Goal: Task Accomplishment & Management: Use online tool/utility

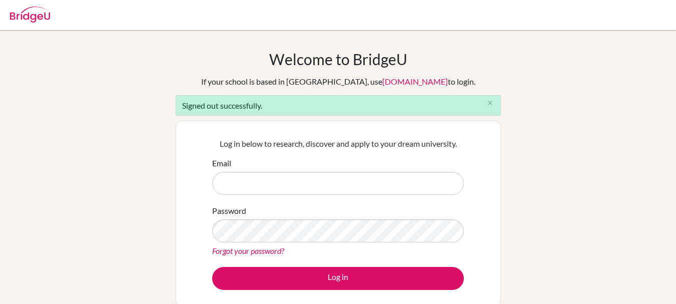
type input "[PERSON_NAME][EMAIL_ADDRESS][DOMAIN_NAME]"
click at [38, 15] on img at bounding box center [30, 15] width 40 height 16
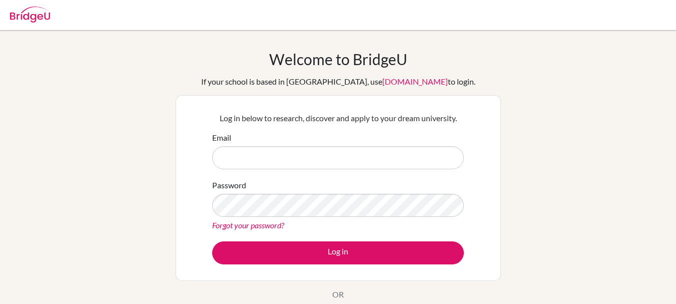
type input "[PERSON_NAME][EMAIL_ADDRESS][DOMAIN_NAME]"
click at [363, 56] on h1 "Welcome to BridgeU" at bounding box center [338, 59] width 138 height 18
click at [410, 82] on link "app.bridge-u.com.cn" at bounding box center [416, 82] width 66 height 10
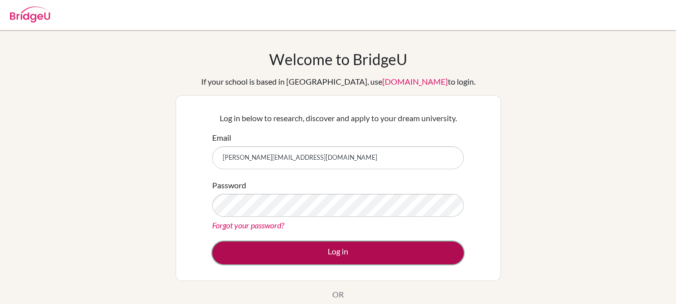
click at [307, 248] on button "Log in" at bounding box center [338, 252] width 252 height 23
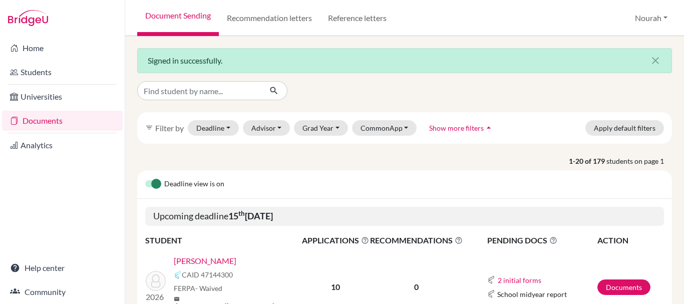
scroll to position [150, 0]
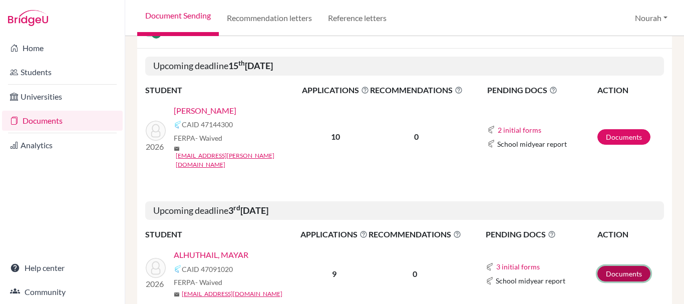
click at [597, 266] on link "Documents" at bounding box center [623, 274] width 53 height 16
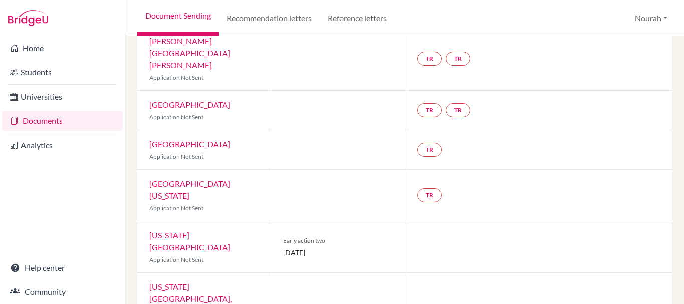
scroll to position [250, 0]
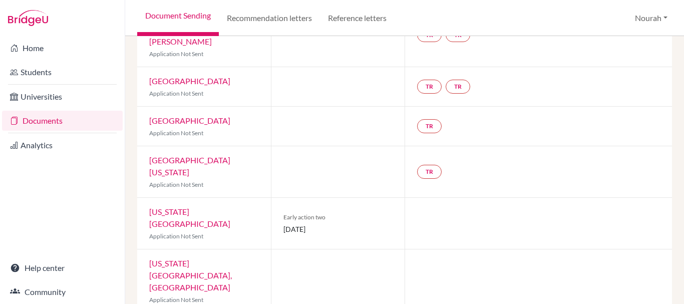
click at [48, 119] on link "Documents" at bounding box center [62, 121] width 121 height 20
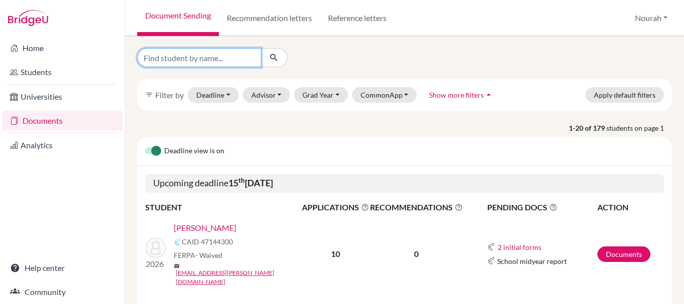
click at [168, 59] on input "Find student by name..." at bounding box center [199, 57] width 124 height 19
type input "MAYAR"
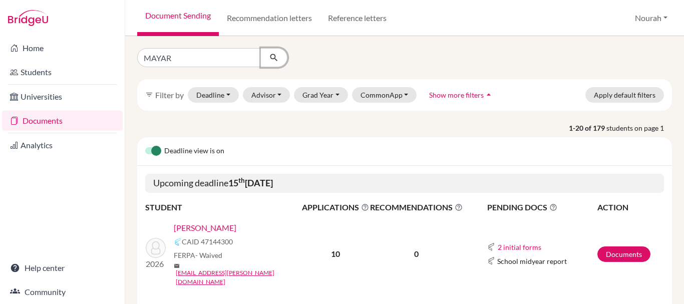
click at [267, 51] on button "submit" at bounding box center [274, 57] width 27 height 19
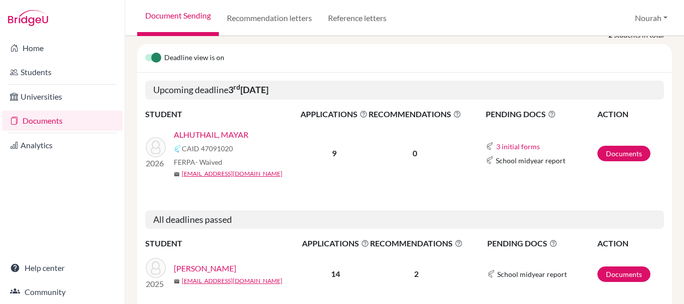
scroll to position [127, 0]
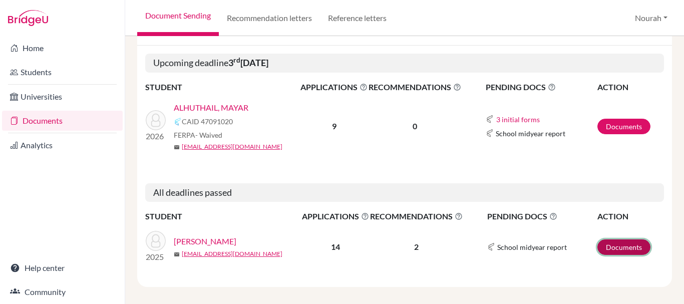
click at [602, 239] on link "Documents" at bounding box center [623, 247] width 53 height 16
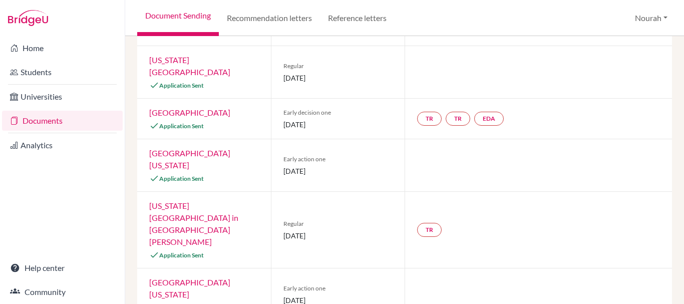
scroll to position [496, 0]
